Goal: Find specific page/section: Find specific page/section

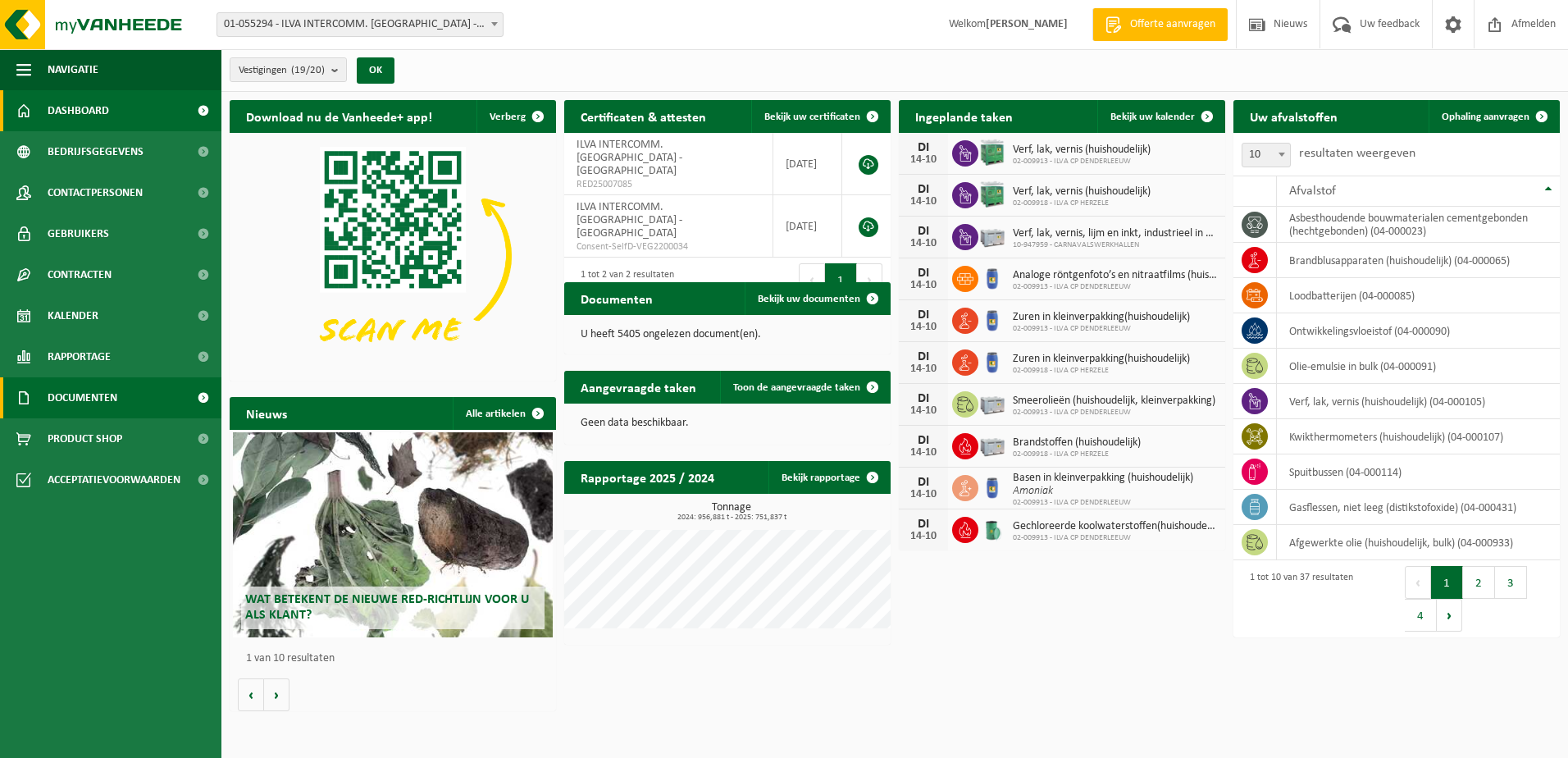
click at [69, 399] on span "Documenten" at bounding box center [83, 397] width 70 height 41
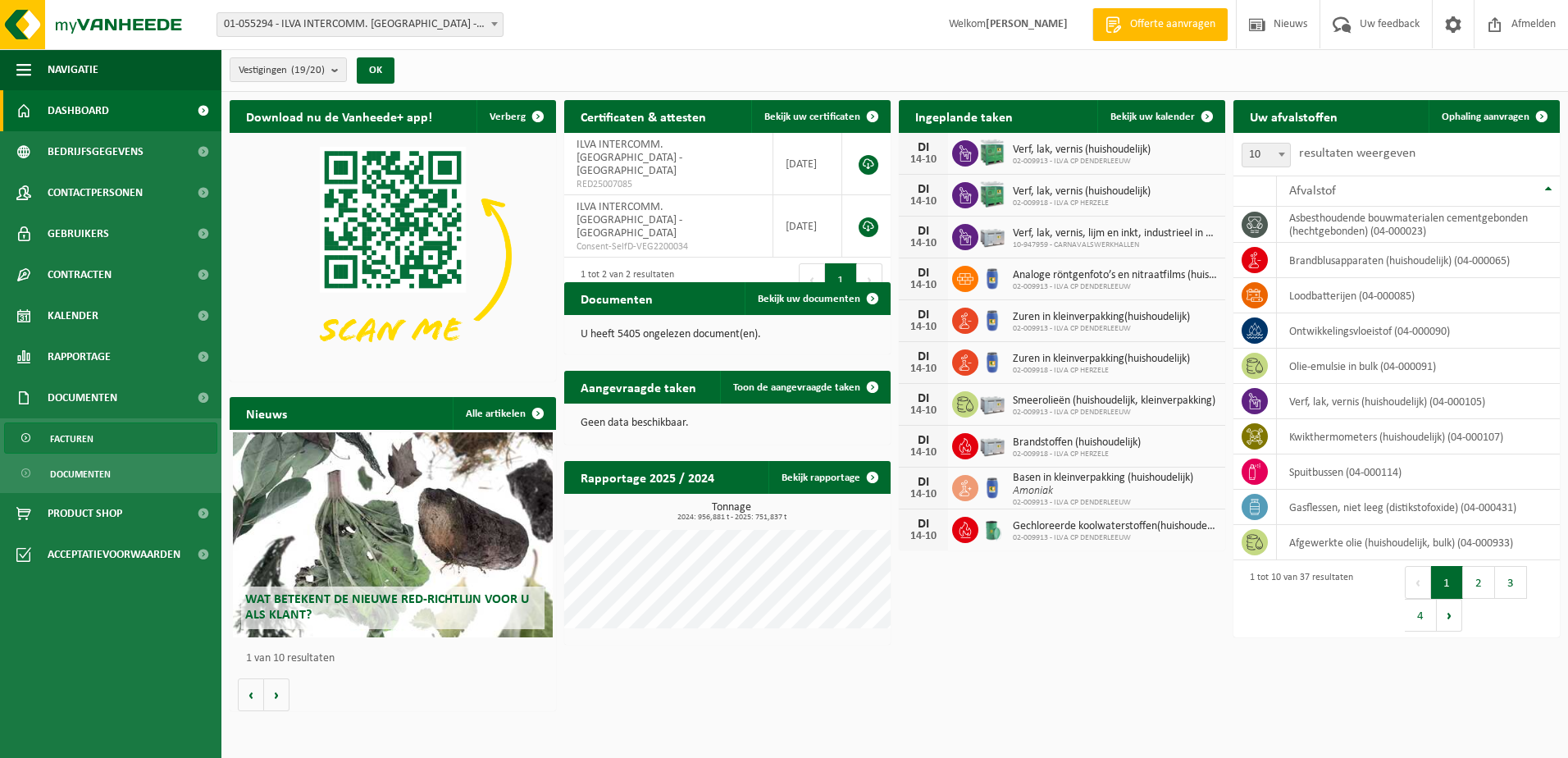
click at [81, 441] on span "Facturen" at bounding box center [72, 439] width 43 height 31
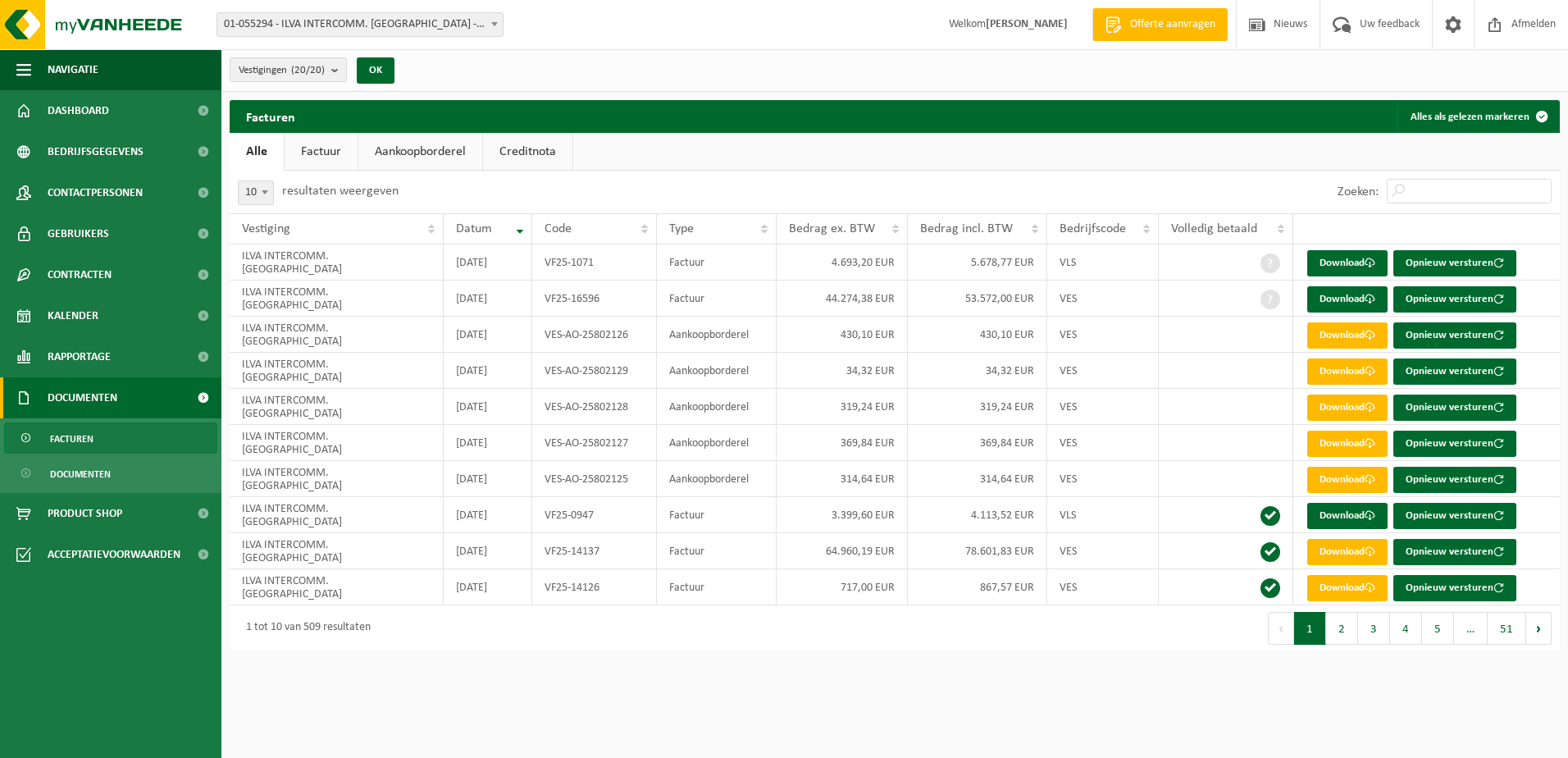
click at [411, 143] on link "Aankoopborderel" at bounding box center [420, 151] width 124 height 38
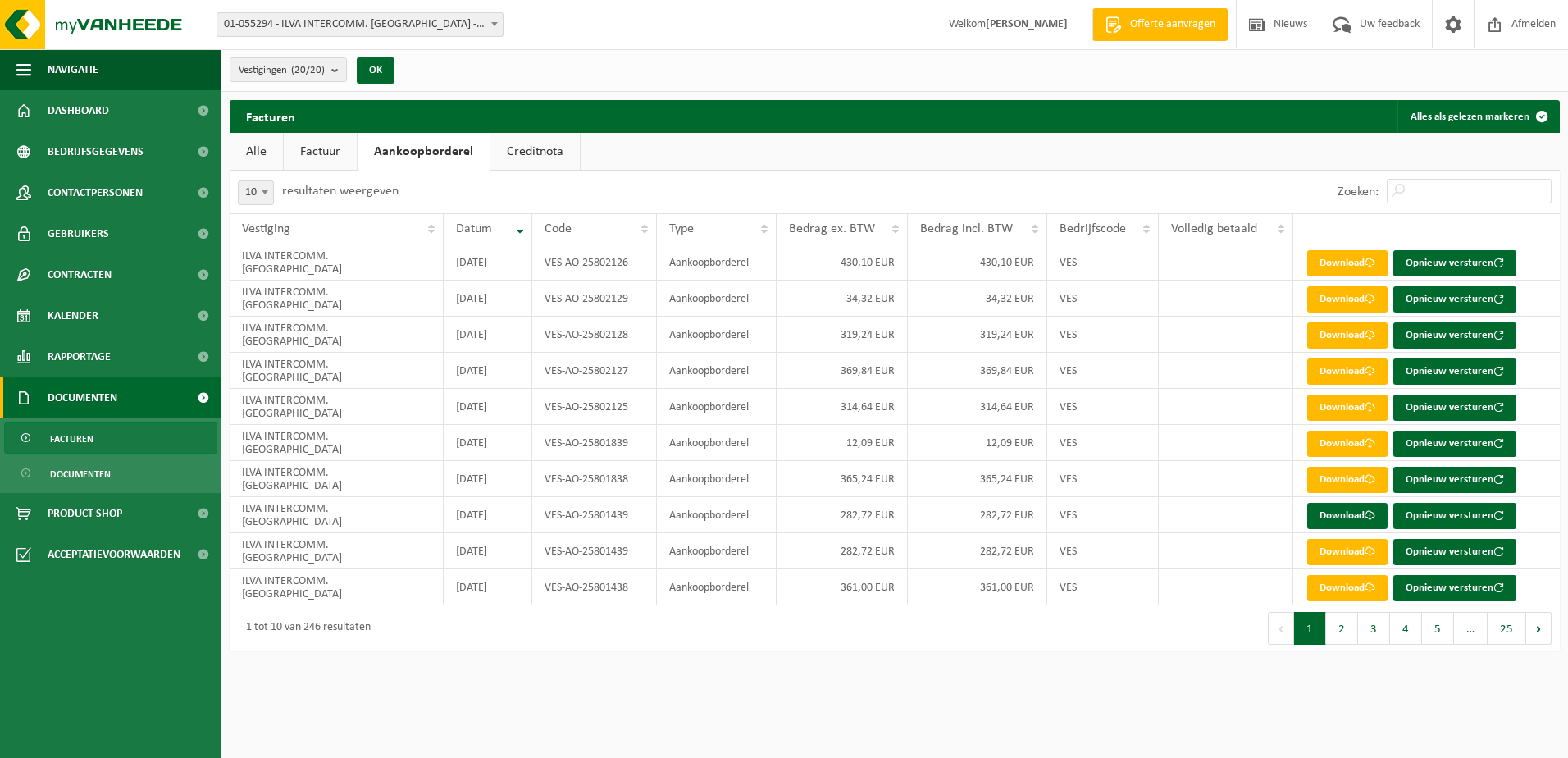
click at [317, 151] on link "Factuur" at bounding box center [320, 151] width 73 height 38
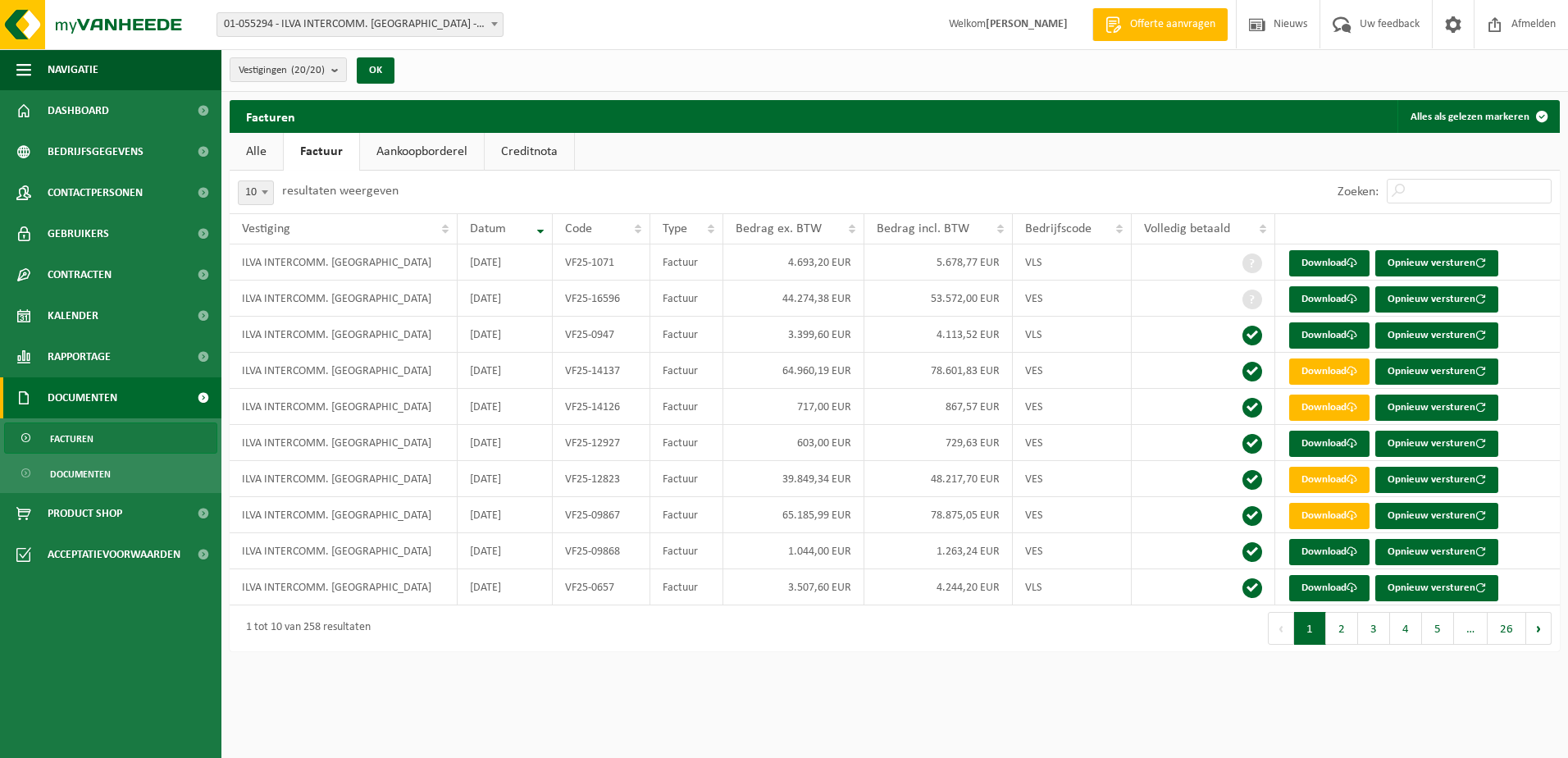
click at [248, 159] on link "Alle" at bounding box center [256, 151] width 53 height 38
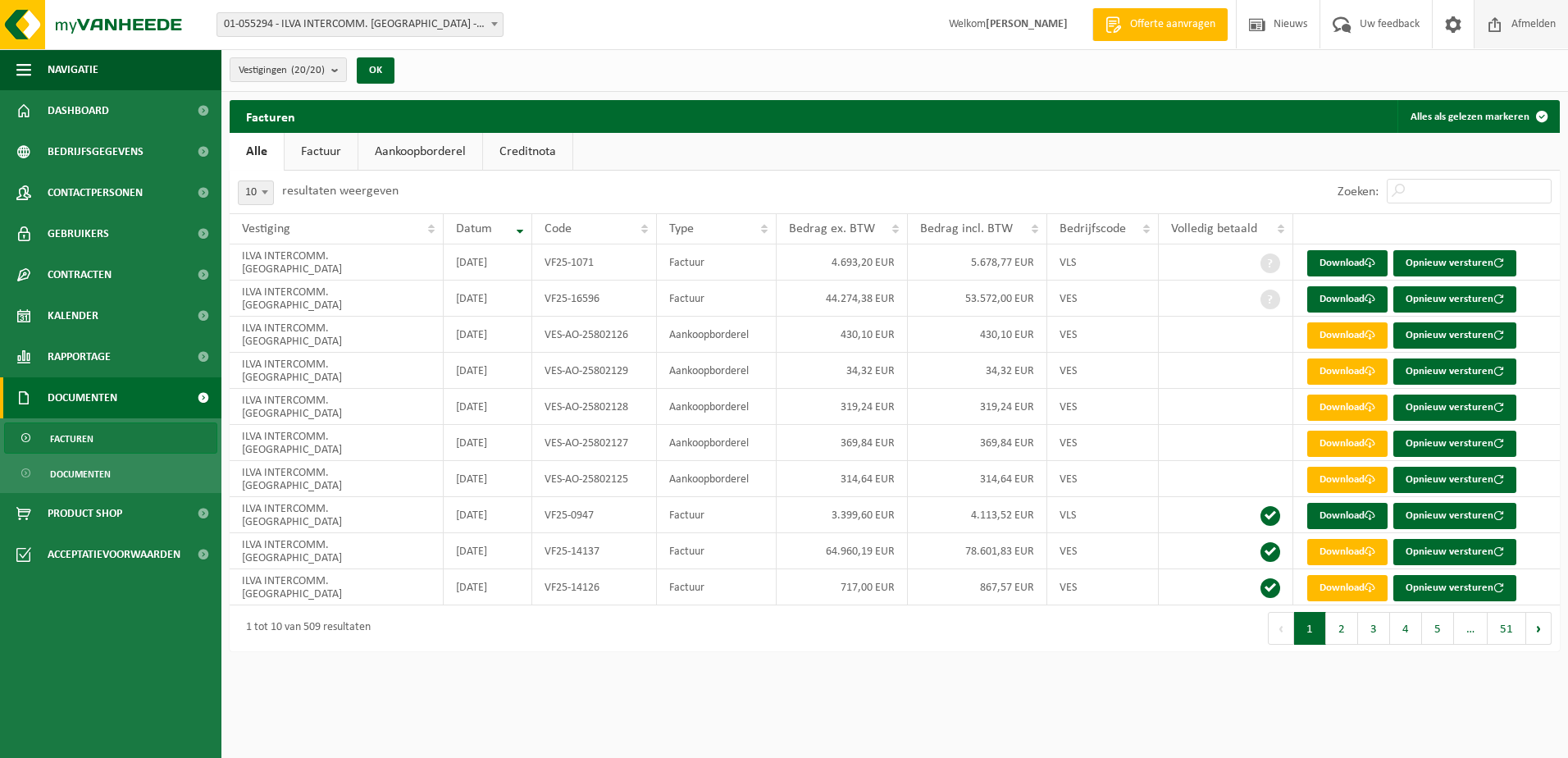
click at [1520, 23] on span "Afmelden" at bounding box center [1533, 24] width 52 height 49
